Goal: Register for event/course

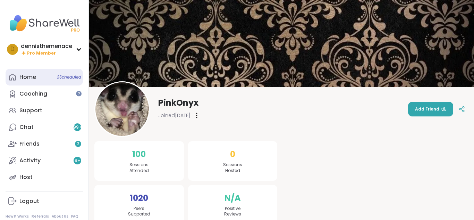
click at [31, 77] on div "Home 3 Scheduled" at bounding box center [27, 77] width 17 height 8
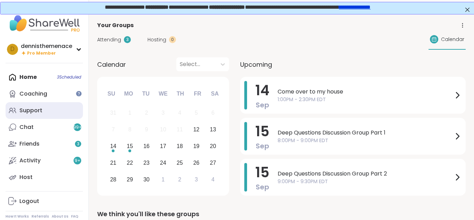
click at [36, 109] on div "Support" at bounding box center [30, 111] width 23 height 8
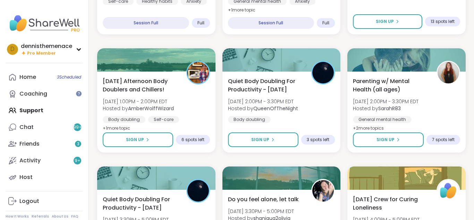
scroll to position [542, 0]
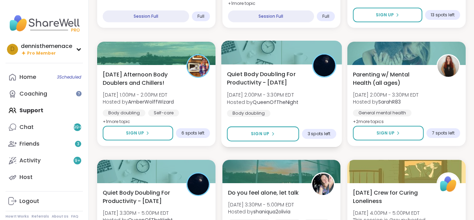
click at [274, 90] on div "Quiet Body Doubling For Productivity - [DATE] [DATE] 2:00PM - 3:30PM EDT Hosted…" at bounding box center [281, 93] width 109 height 47
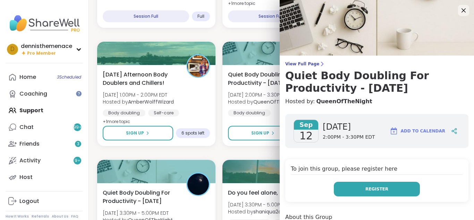
click at [383, 189] on span "Register" at bounding box center [377, 189] width 23 height 6
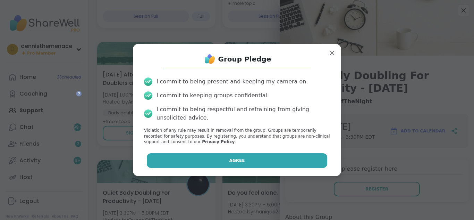
click at [286, 160] on button "Agree" at bounding box center [237, 160] width 181 height 15
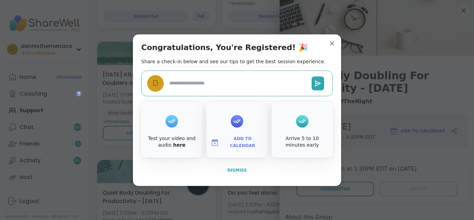
click at [239, 165] on button "Dismiss" at bounding box center [237, 170] width 192 height 15
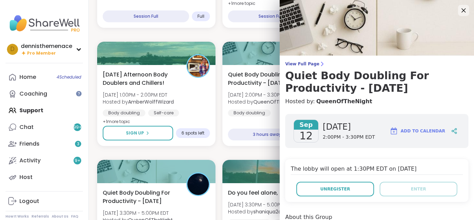
click at [239, 165] on div at bounding box center [282, 171] width 118 height 23
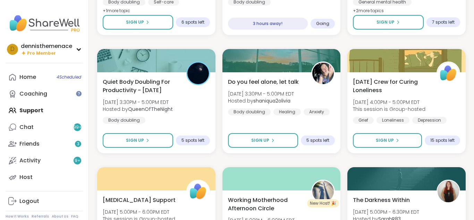
scroll to position [653, 0]
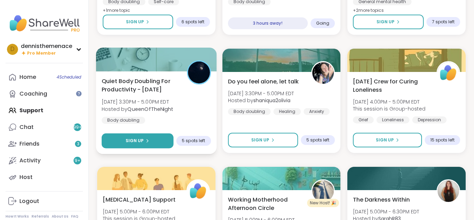
click at [139, 136] on button "Sign Up" at bounding box center [138, 140] width 72 height 15
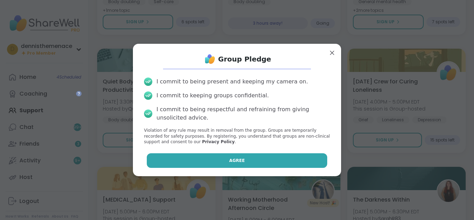
click at [250, 158] on button "Agree" at bounding box center [237, 160] width 181 height 15
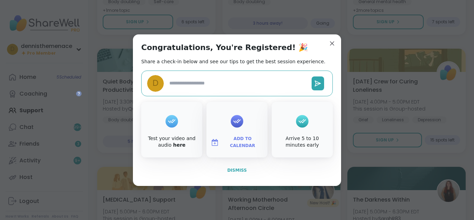
click at [238, 168] on span "Dismiss" at bounding box center [237, 170] width 19 height 5
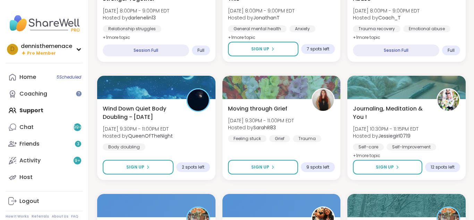
scroll to position [1223, 0]
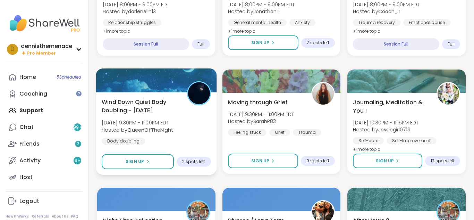
click at [159, 136] on div "Wind Down Quiet Body Doubling - [DATE] [DATE] 9:30PM - 11:00PM EDT Hosted by Qu…" at bounding box center [156, 121] width 109 height 47
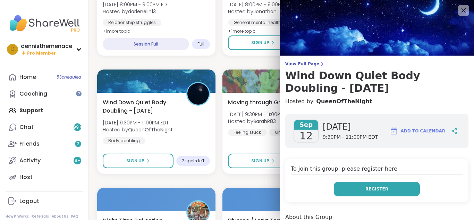
click at [381, 187] on span "Register" at bounding box center [377, 189] width 23 height 6
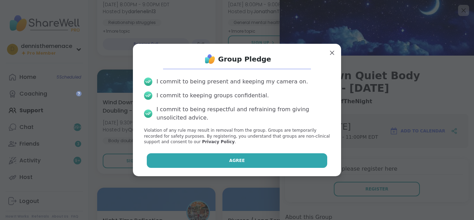
click at [271, 159] on button "Agree" at bounding box center [237, 160] width 181 height 15
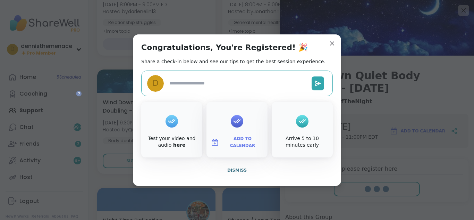
type textarea "*"
click at [237, 169] on span "Dismiss" at bounding box center [237, 170] width 19 height 5
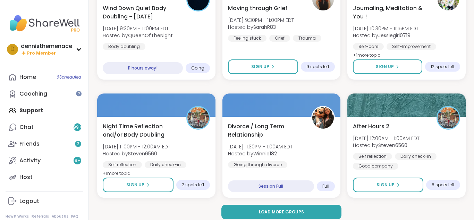
scroll to position [1323, 0]
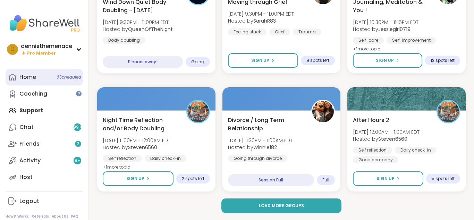
click at [31, 79] on div "Home 6 Scheduled" at bounding box center [27, 77] width 17 height 8
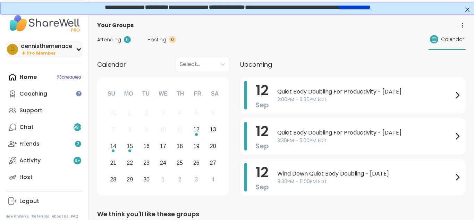
click at [37, 53] on span "Pro Member" at bounding box center [41, 53] width 29 height 6
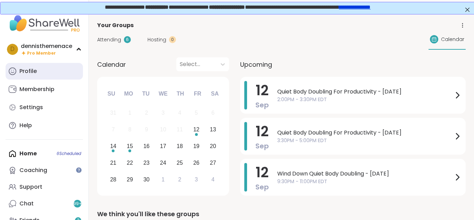
click at [32, 73] on div "Profile" at bounding box center [27, 71] width 17 height 8
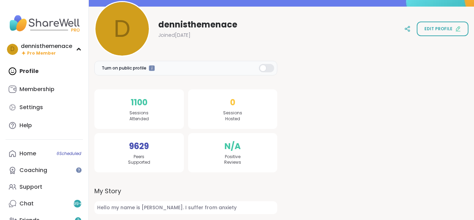
scroll to position [81, 0]
